Goal: Task Accomplishment & Management: Use online tool/utility

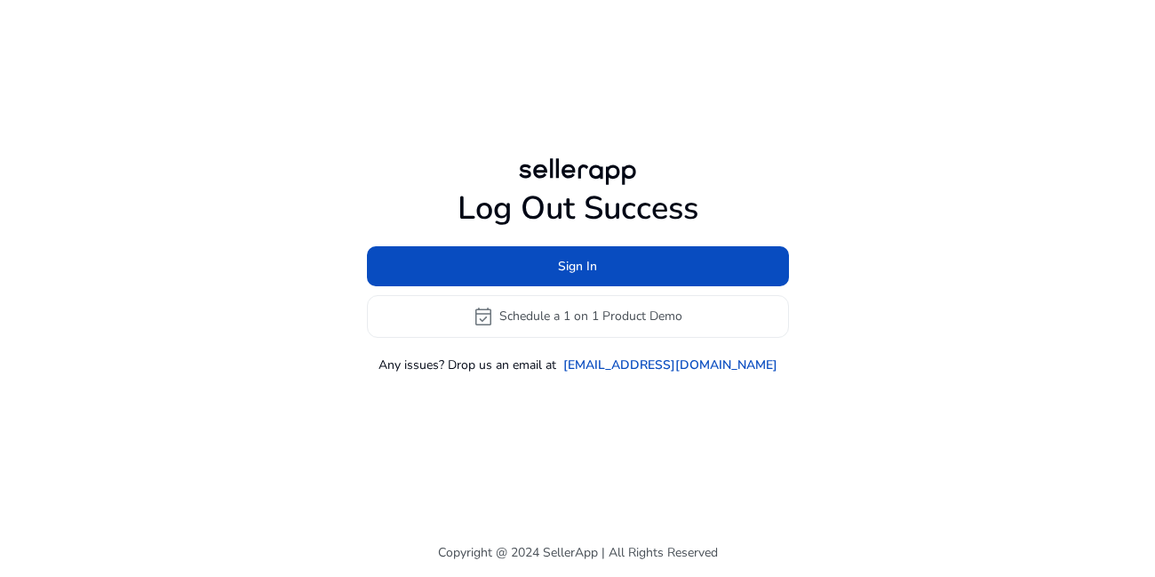
click at [559, 195] on h1 "Log Out Success" at bounding box center [578, 208] width 422 height 38
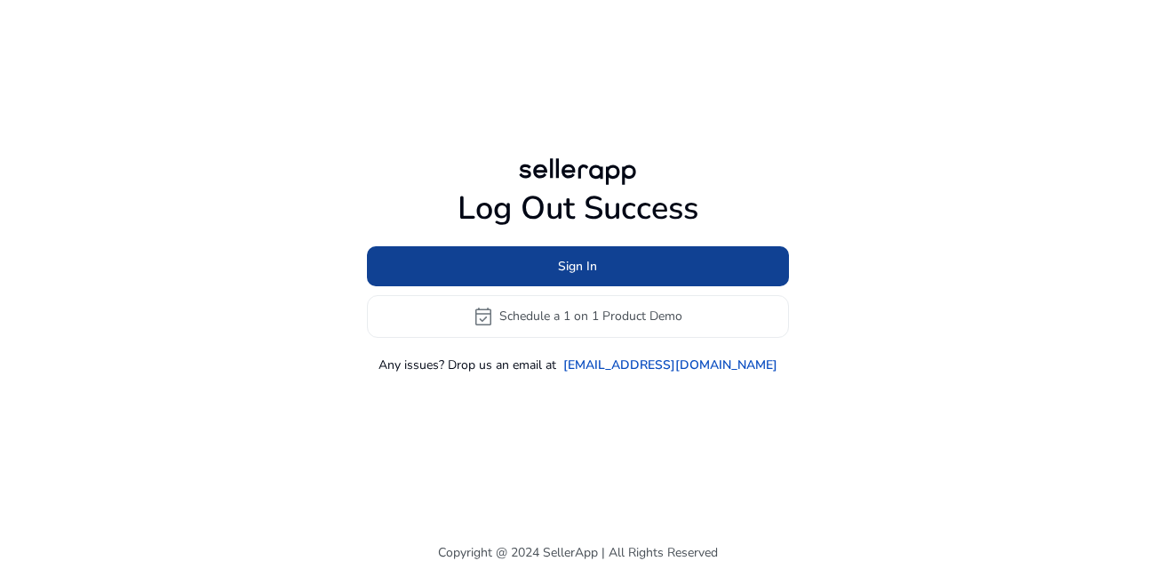
click at [568, 259] on span "Sign In" at bounding box center [577, 266] width 39 height 19
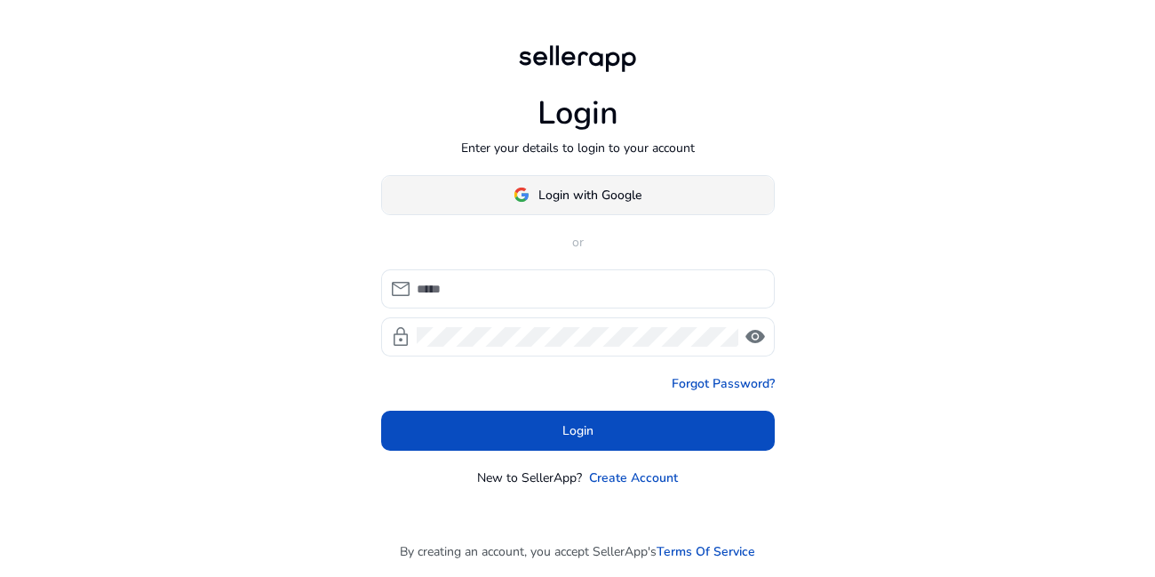
click at [552, 197] on span "Login with Google" at bounding box center [589, 195] width 103 height 19
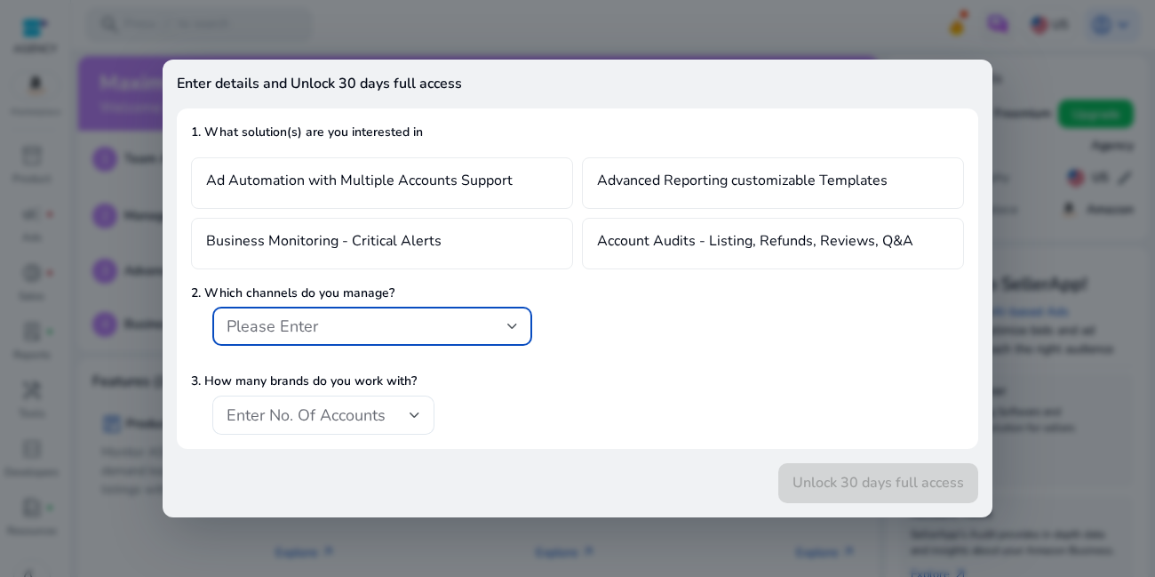
click at [698, 33] on div at bounding box center [577, 288] width 1155 height 577
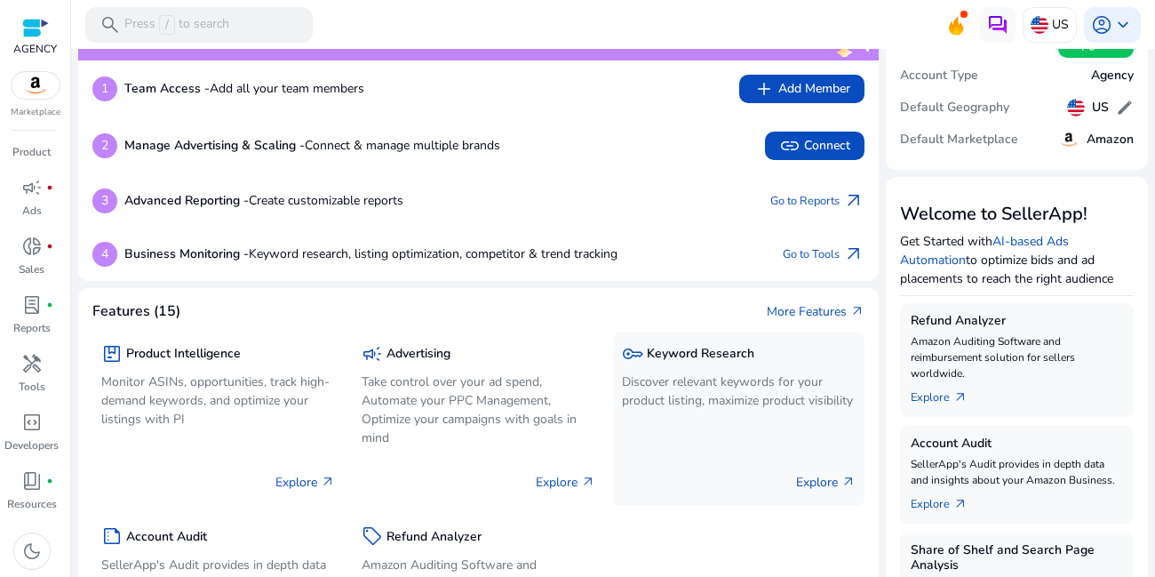
scroll to position [107, 0]
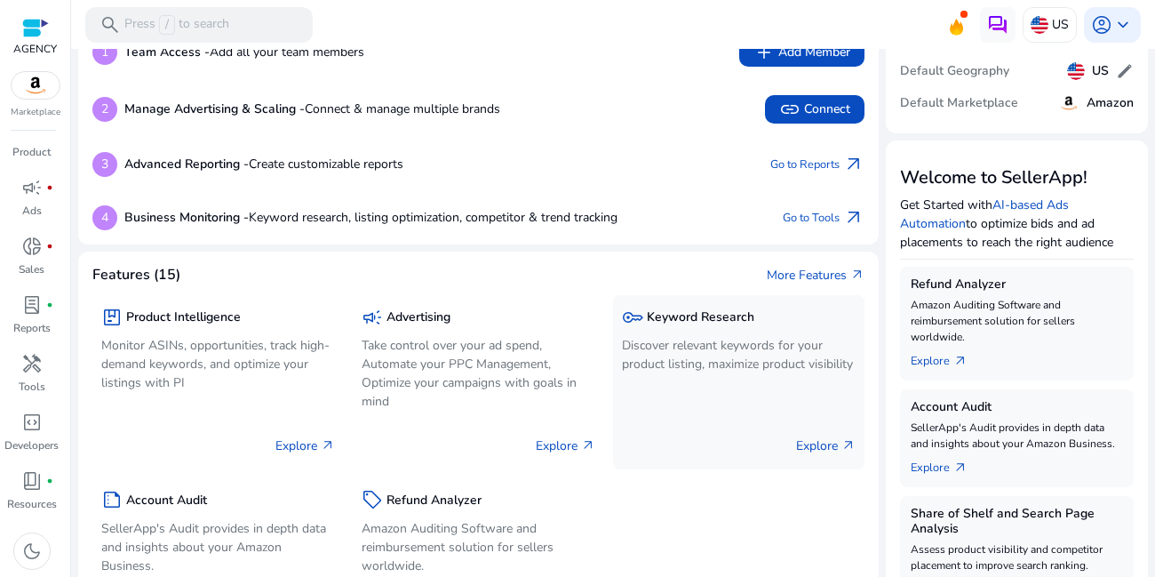
click at [659, 317] on h5 "Keyword Research" at bounding box center [701, 317] width 108 height 15
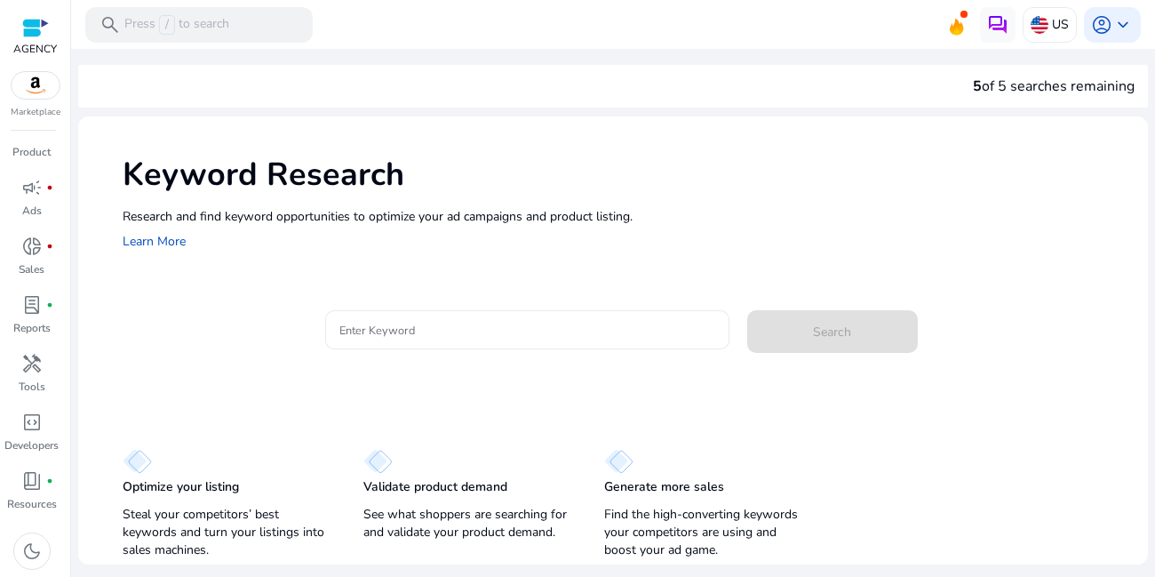
click at [371, 332] on input "Enter Keyword" at bounding box center [527, 330] width 376 height 20
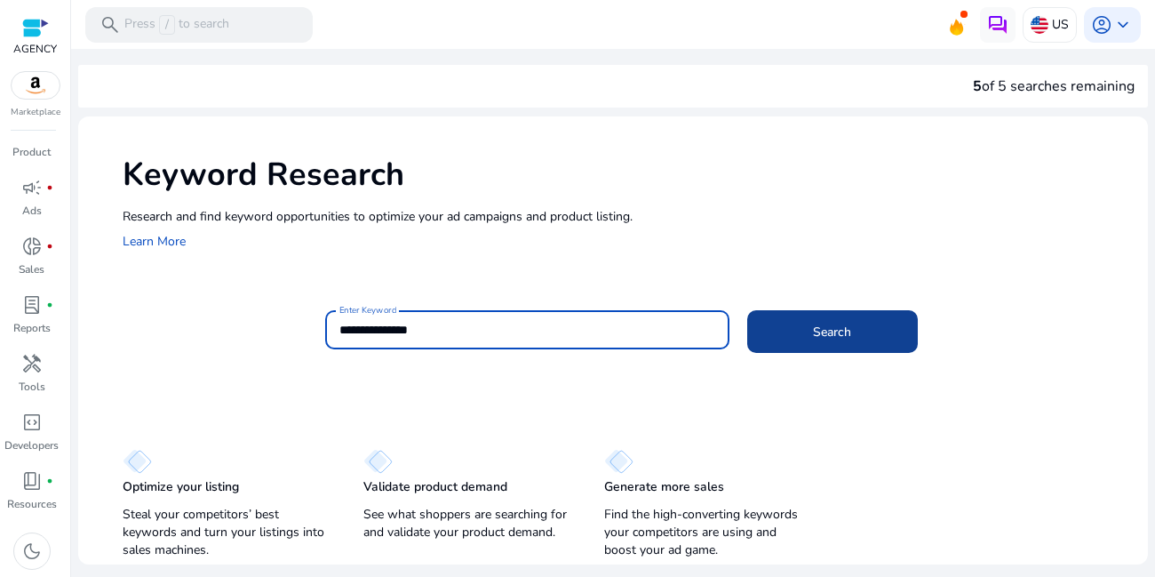
type input "**********"
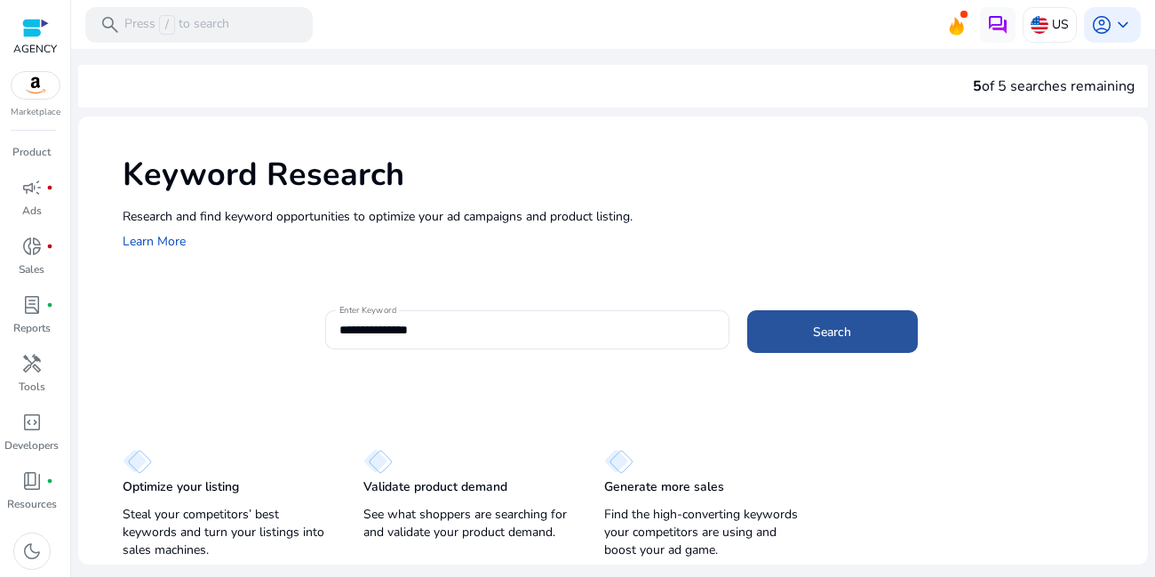
click at [793, 339] on span at bounding box center [832, 331] width 171 height 43
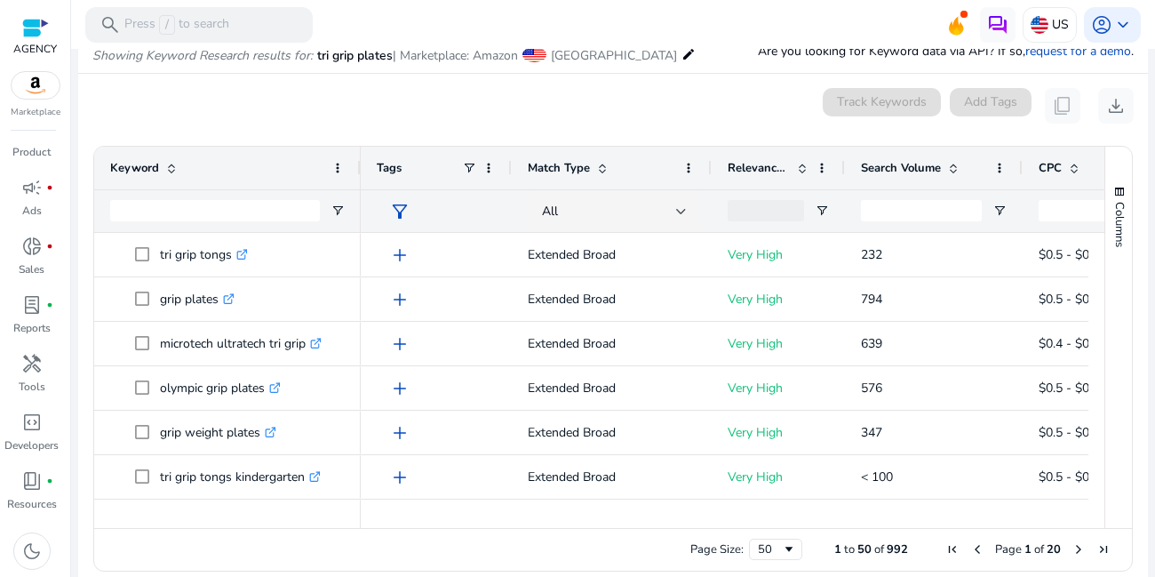
scroll to position [229, 0]
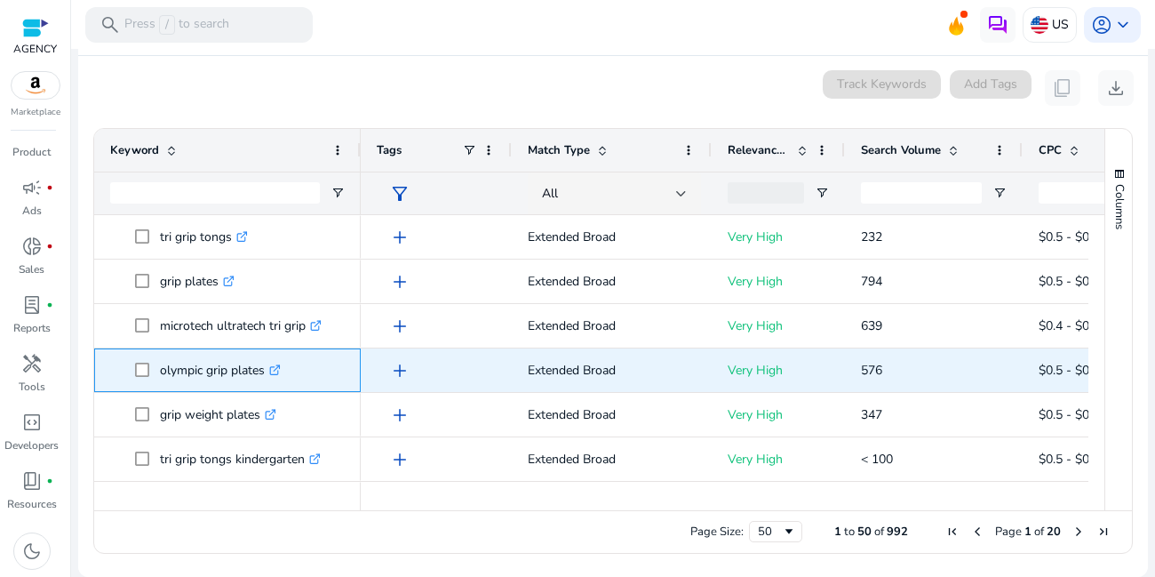
drag, startPoint x: 159, startPoint y: 370, endPoint x: 267, endPoint y: 376, distance: 107.7
click at [267, 376] on span "olympic grip plates .st0{fill:#2c8af8}" at bounding box center [240, 370] width 210 height 36
copy span "olympic grip plates"
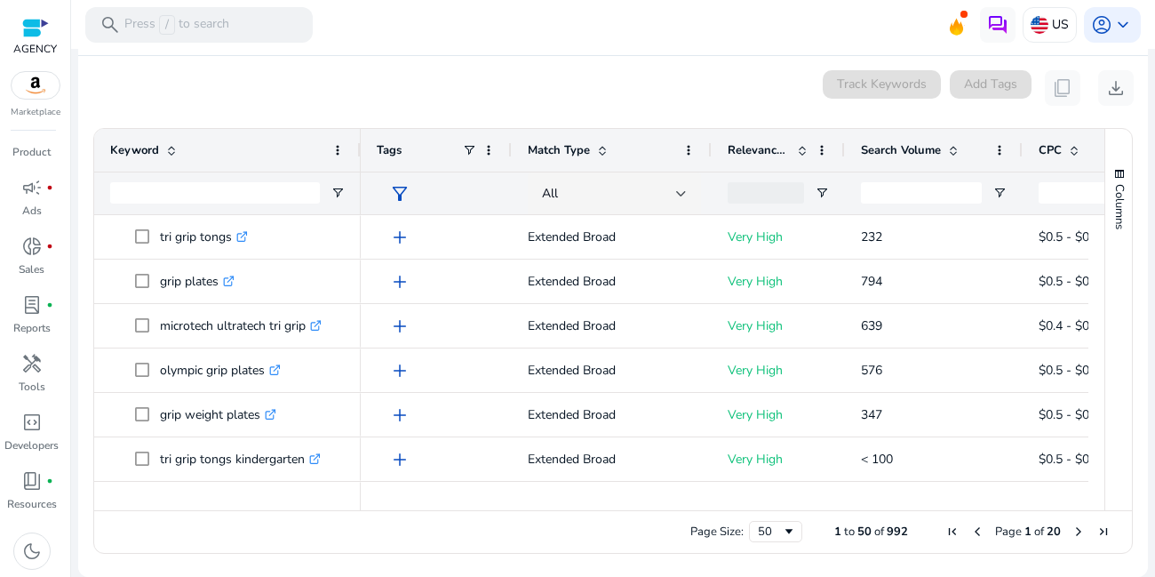
click at [578, 76] on div "0 keyword(s) selected Track Keywords Add Tags content_copy download" at bounding box center [612, 88] width 1041 height 36
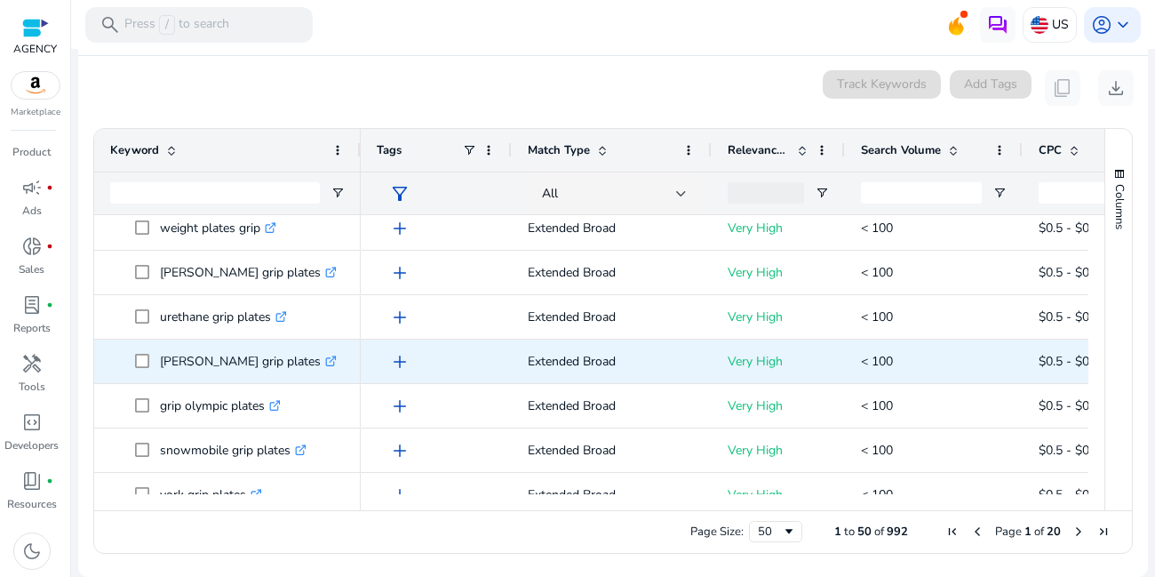
scroll to position [0, 0]
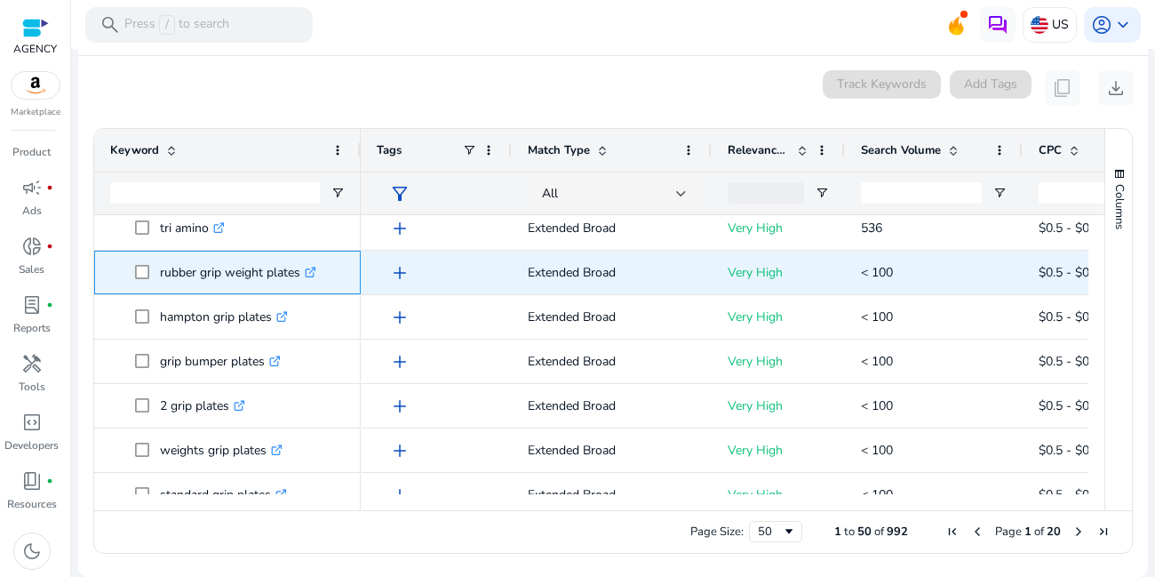
drag, startPoint x: 158, startPoint y: 275, endPoint x: 305, endPoint y: 272, distance: 146.6
click at [305, 272] on span "rubber grip weight plates .st0{fill:#2c8af8}" at bounding box center [240, 272] width 210 height 36
copy span "rubber grip weight plates"
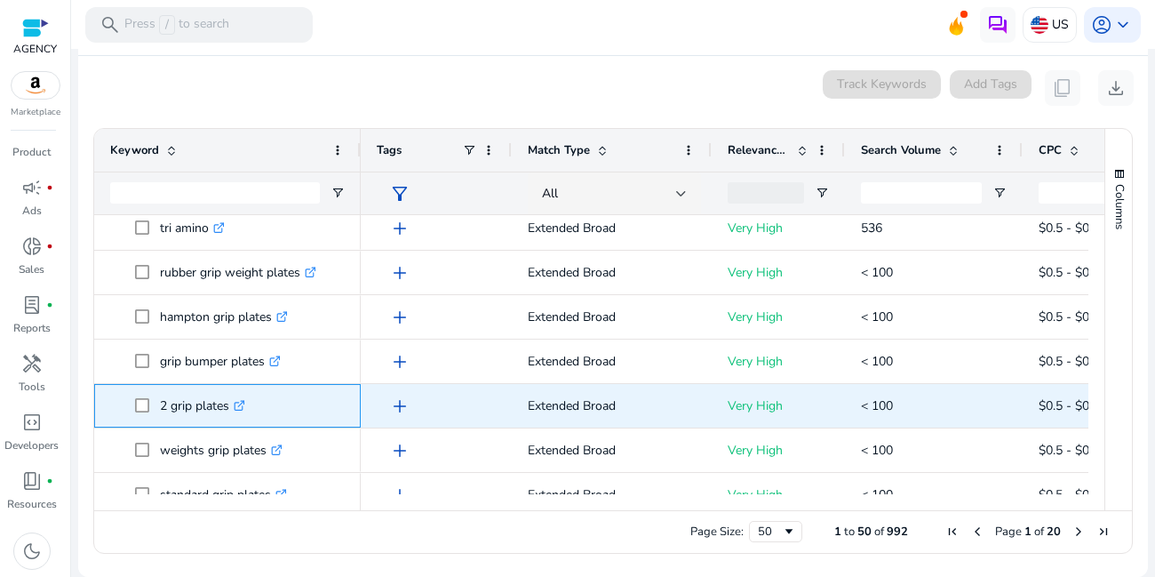
drag, startPoint x: 155, startPoint y: 401, endPoint x: 237, endPoint y: 404, distance: 81.8
click at [237, 404] on span "2 grip plates .st0{fill:#2c8af8}" at bounding box center [240, 405] width 210 height 36
copy span "2 grip plates"
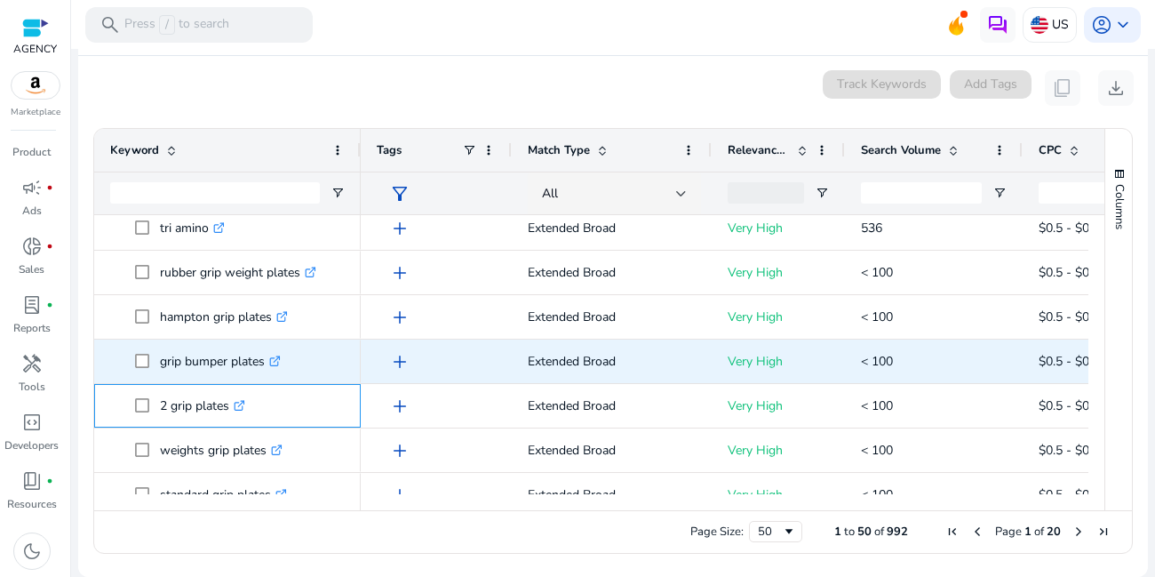
scroll to position [1942, 0]
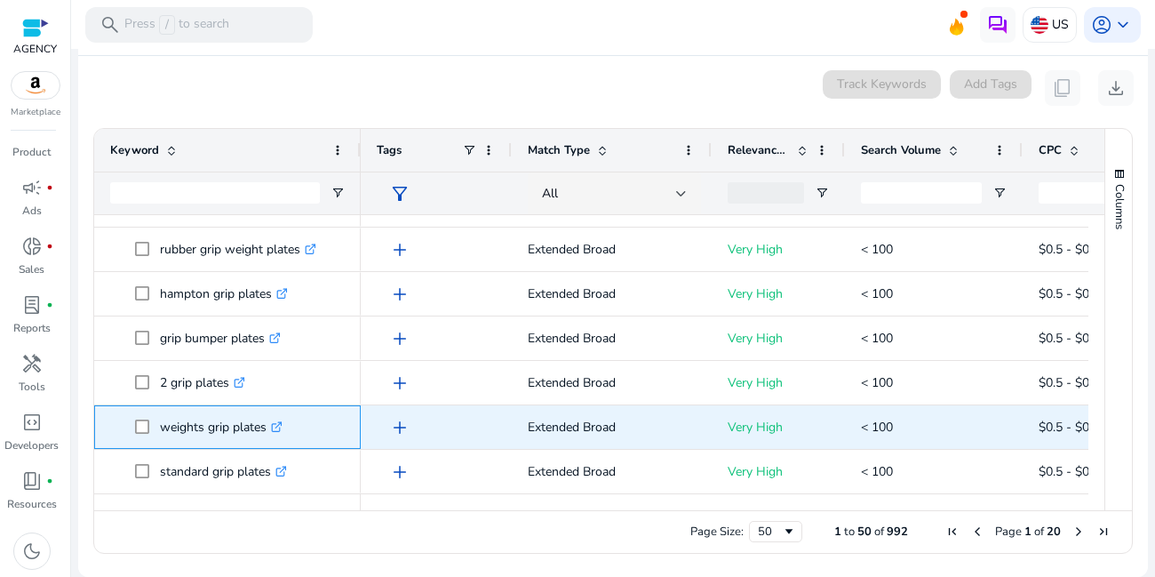
drag, startPoint x: 153, startPoint y: 423, endPoint x: 282, endPoint y: 426, distance: 128.9
click at [282, 426] on span "weights grip plates .st0{fill:#2c8af8}" at bounding box center [240, 427] width 210 height 36
copy span "weights grip plates"
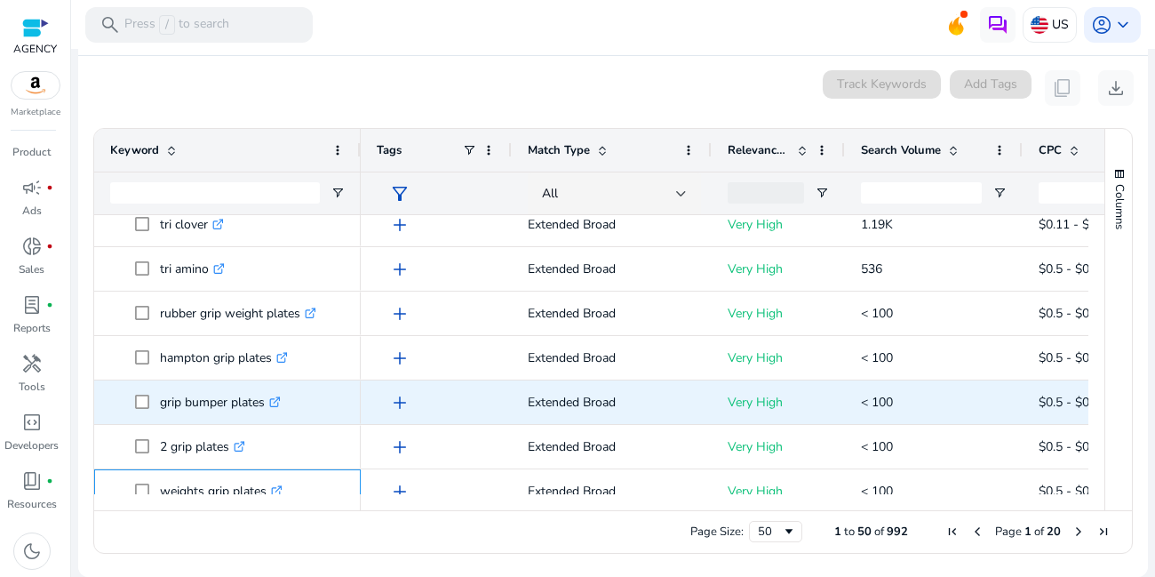
scroll to position [1836, 0]
